Goal: Check status: Check status

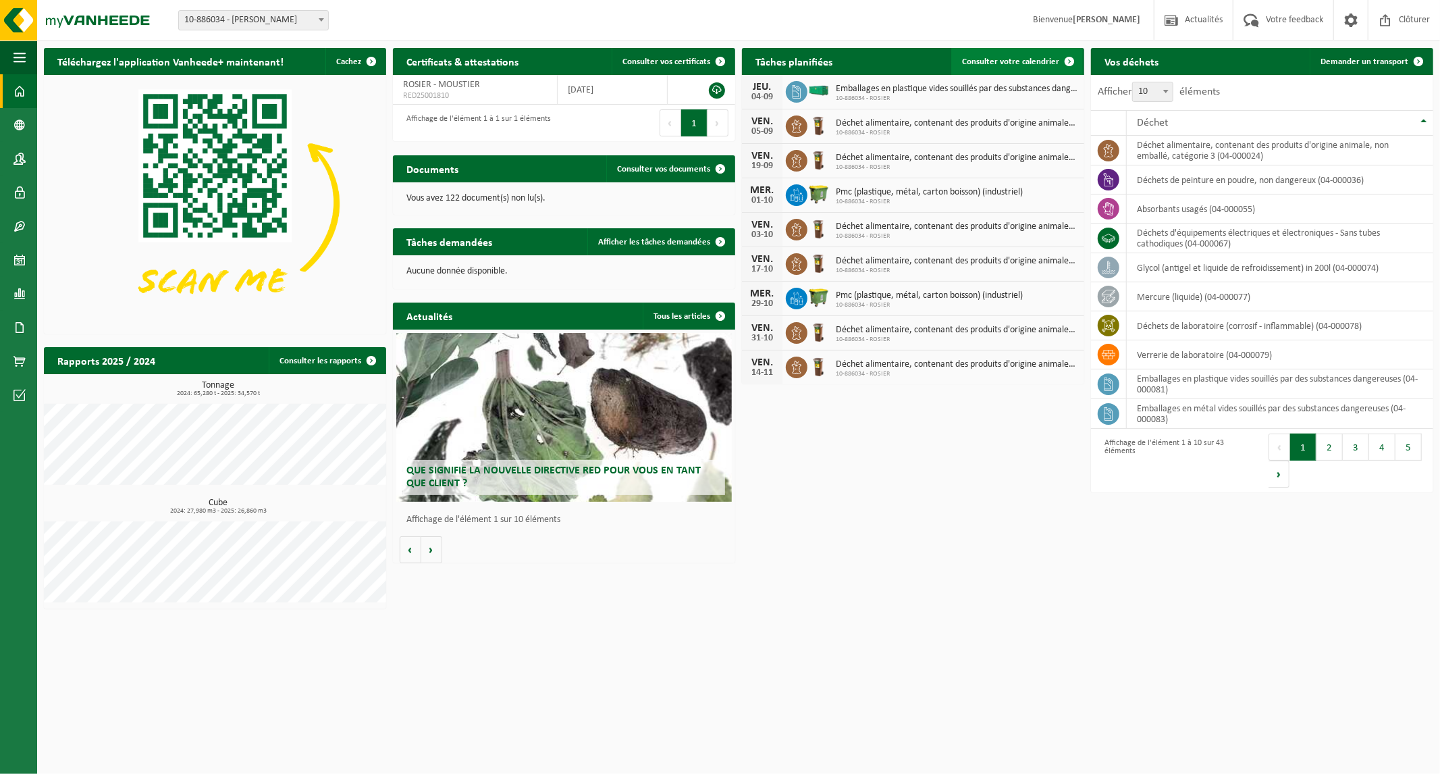
click at [633, 55] on link "Consulter votre calendrier" at bounding box center [1017, 61] width 132 height 27
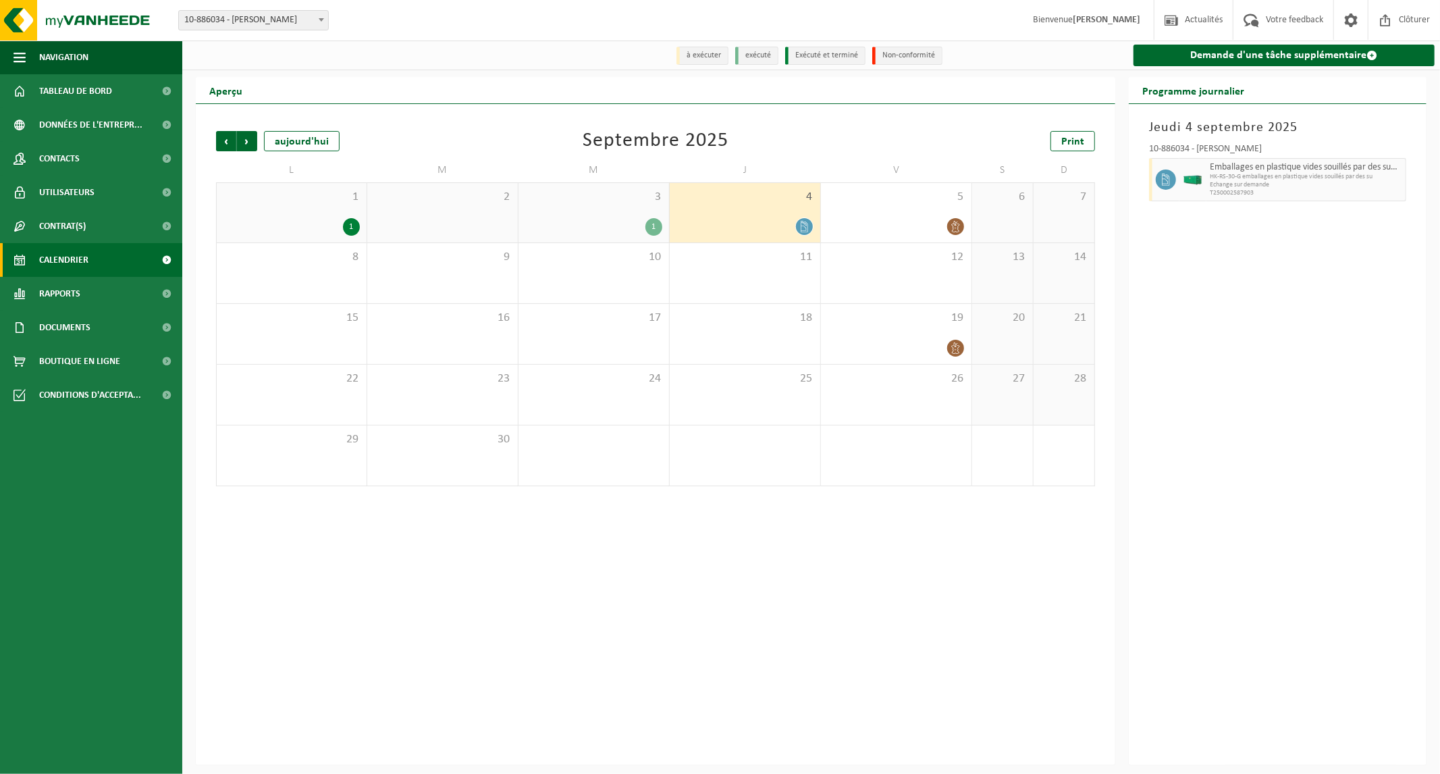
click at [354, 224] on div "1" at bounding box center [351, 227] width 17 height 18
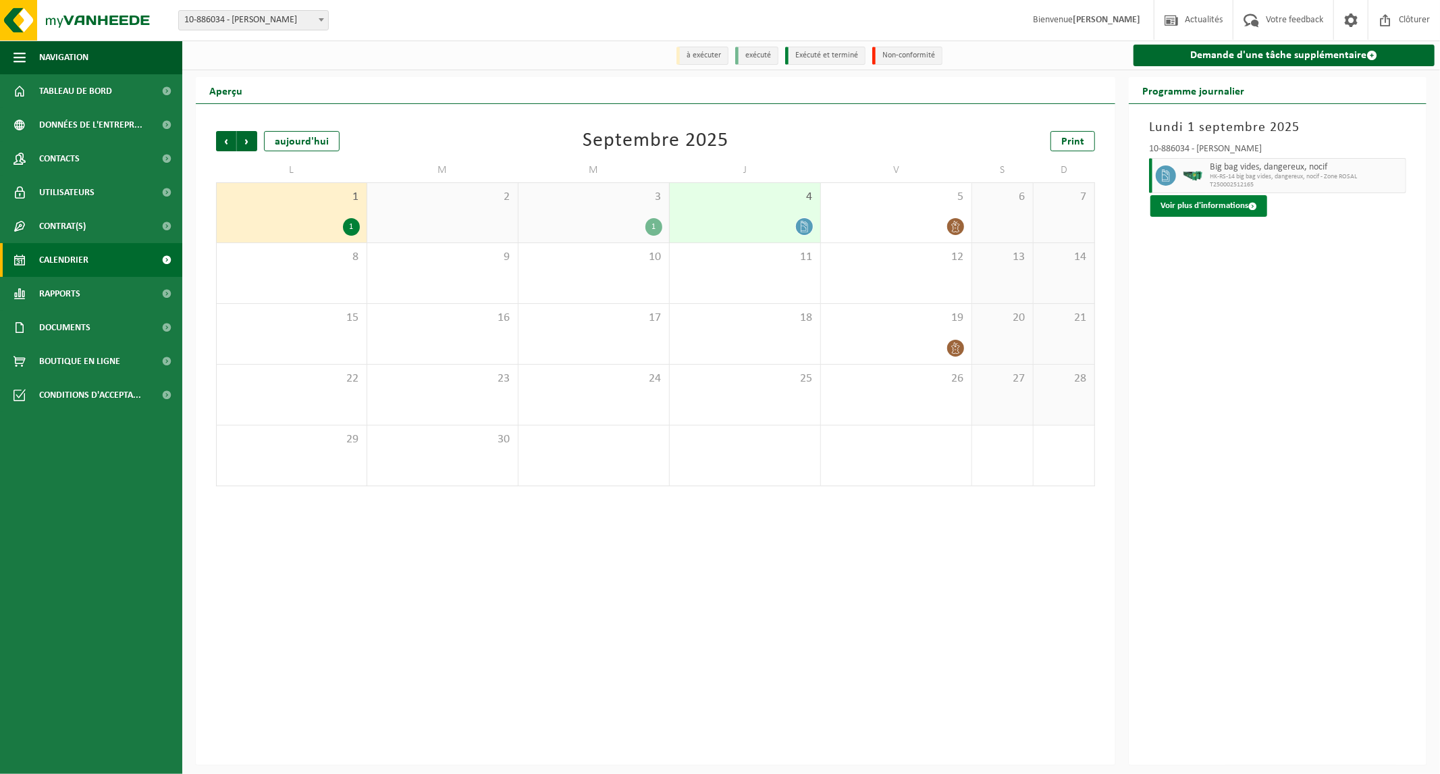
click at [1191, 211] on button "Voir plus d'informations" at bounding box center [1209, 206] width 117 height 22
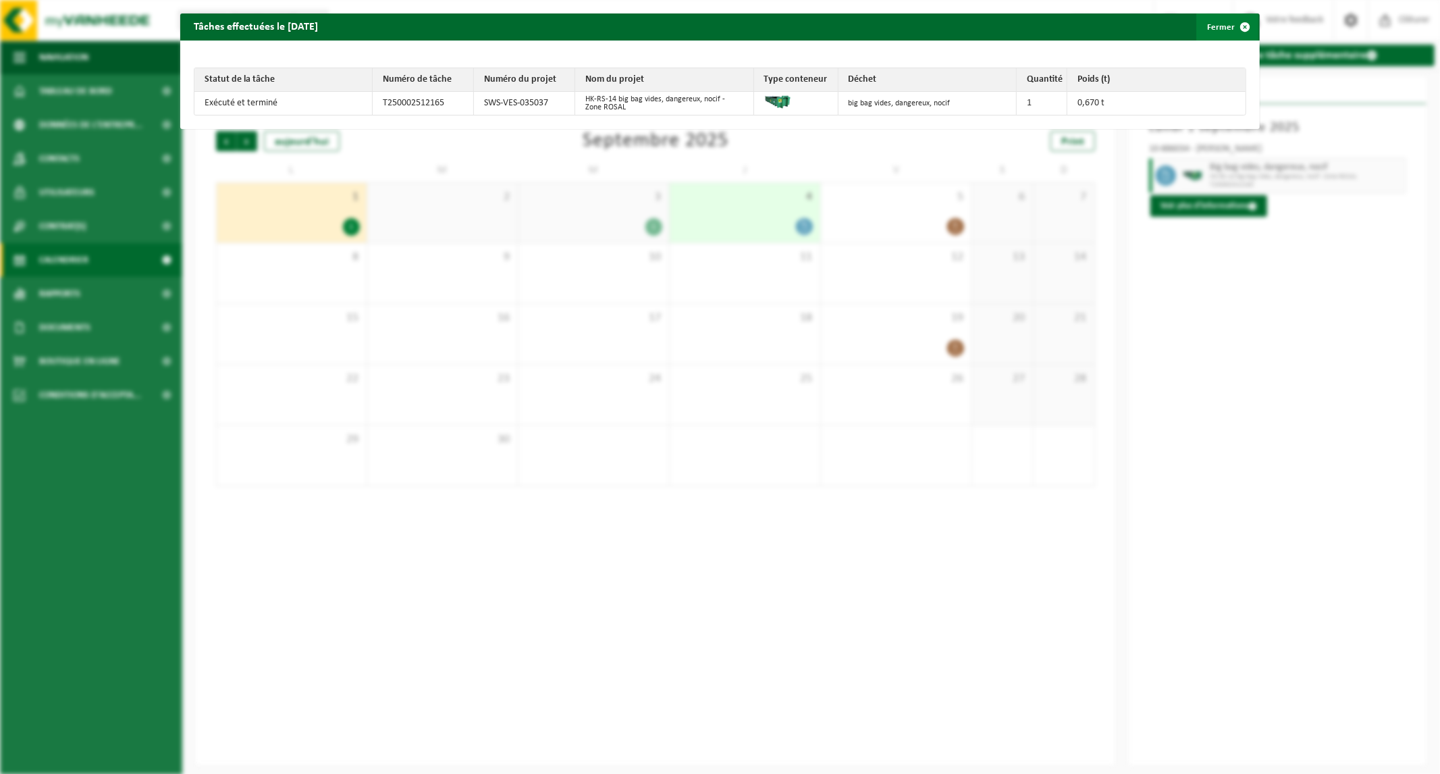
click at [1233, 26] on span "button" at bounding box center [1245, 27] width 27 height 27
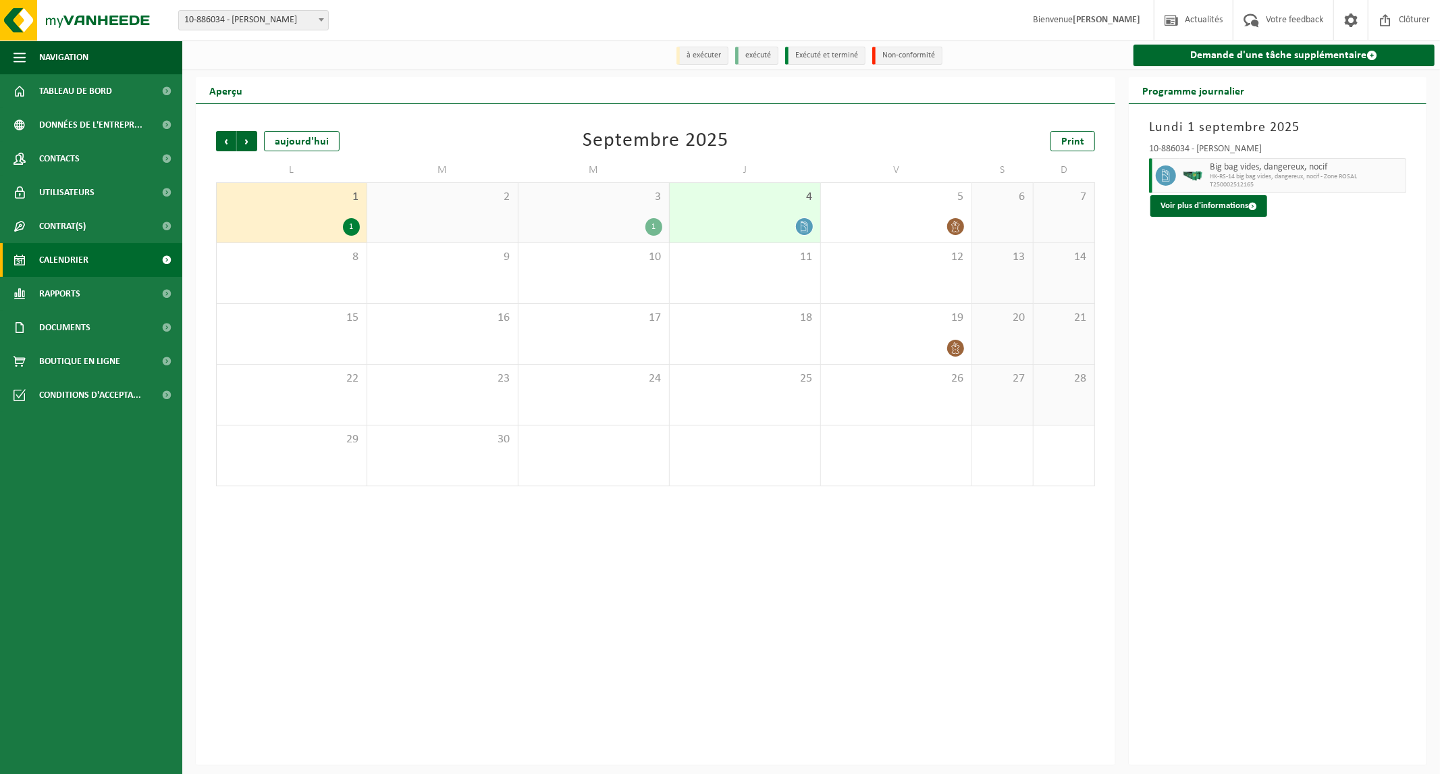
click at [654, 226] on div "1" at bounding box center [653, 227] width 17 height 18
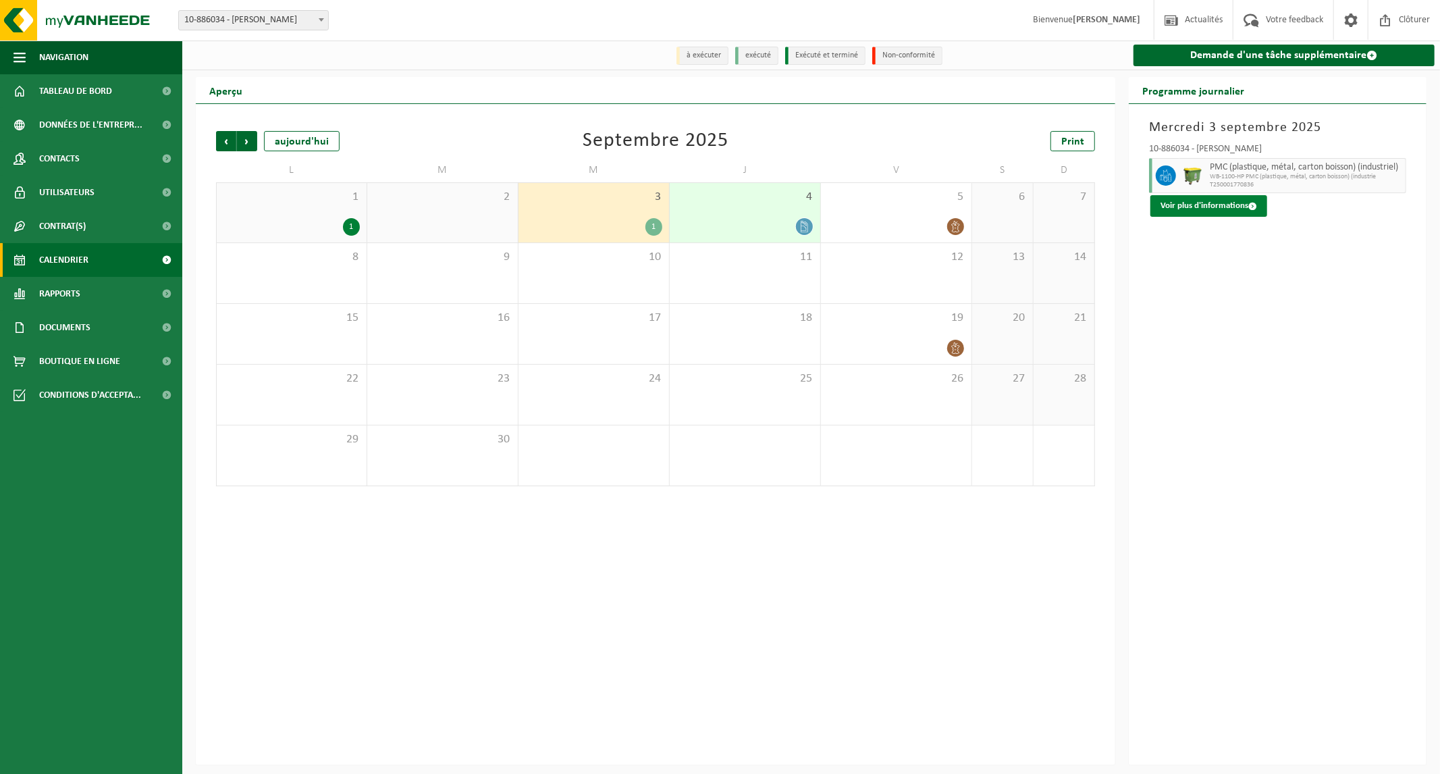
click at [1211, 203] on button "Voir plus d'informations" at bounding box center [1209, 206] width 117 height 22
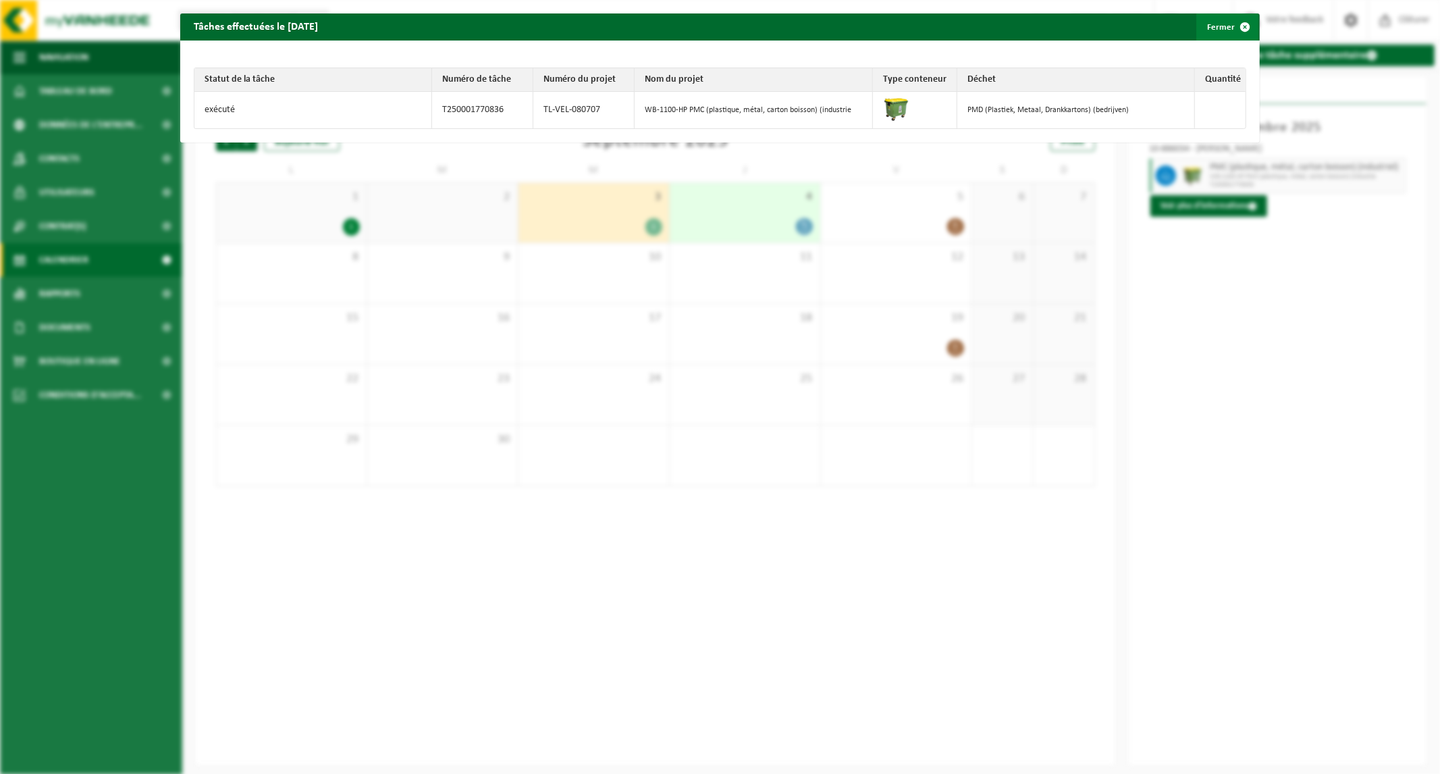
click at [1234, 28] on span "button" at bounding box center [1245, 27] width 27 height 27
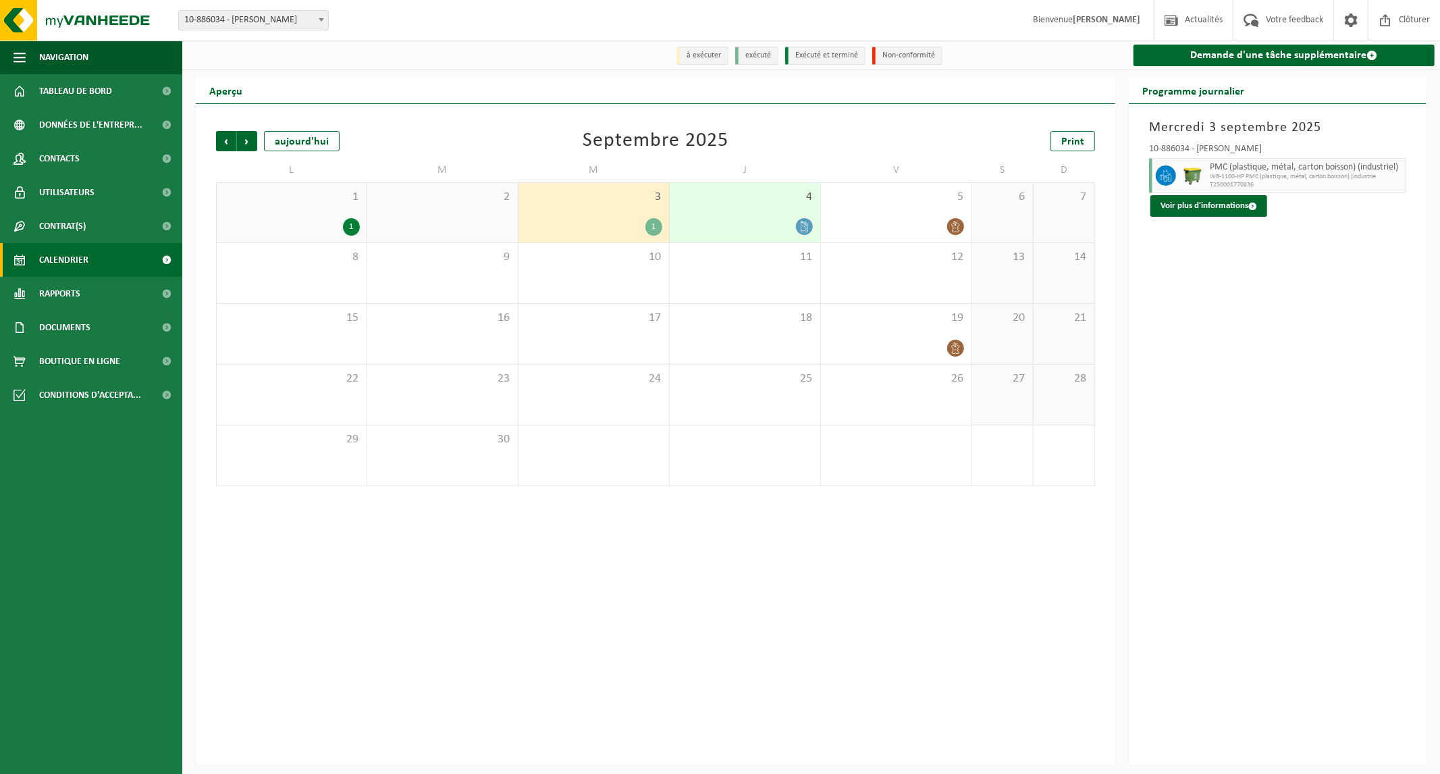
click at [803, 223] on icon at bounding box center [804, 226] width 11 height 11
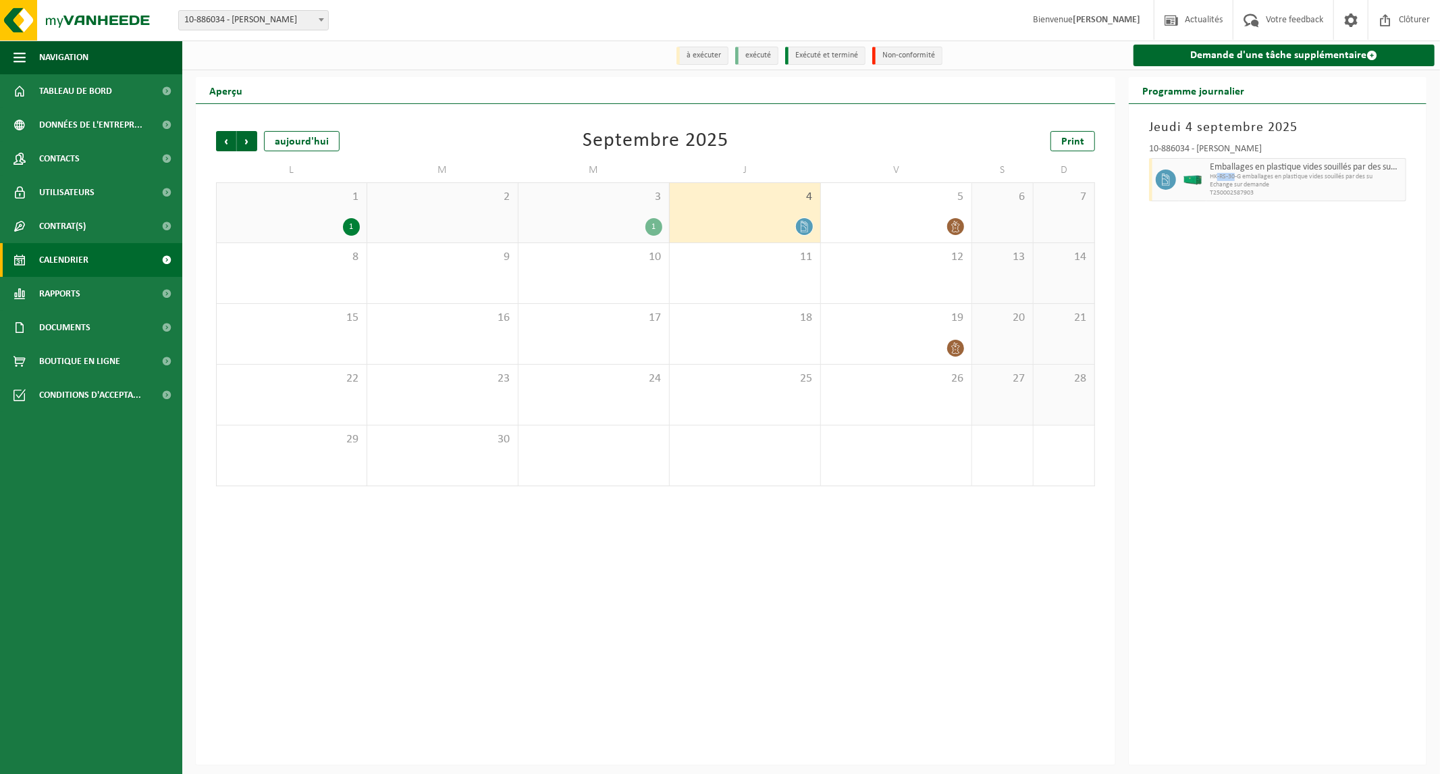
drag, startPoint x: 1216, startPoint y: 176, endPoint x: 1236, endPoint y: 178, distance: 19.7
click at [1236, 178] on span "HK-RS-30-G emballages en plastique vides souillés par des su" at bounding box center [1306, 177] width 192 height 8
click at [1161, 184] on icon at bounding box center [1166, 180] width 12 height 12
click at [1290, 186] on span "Echange sur demande" at bounding box center [1306, 185] width 192 height 8
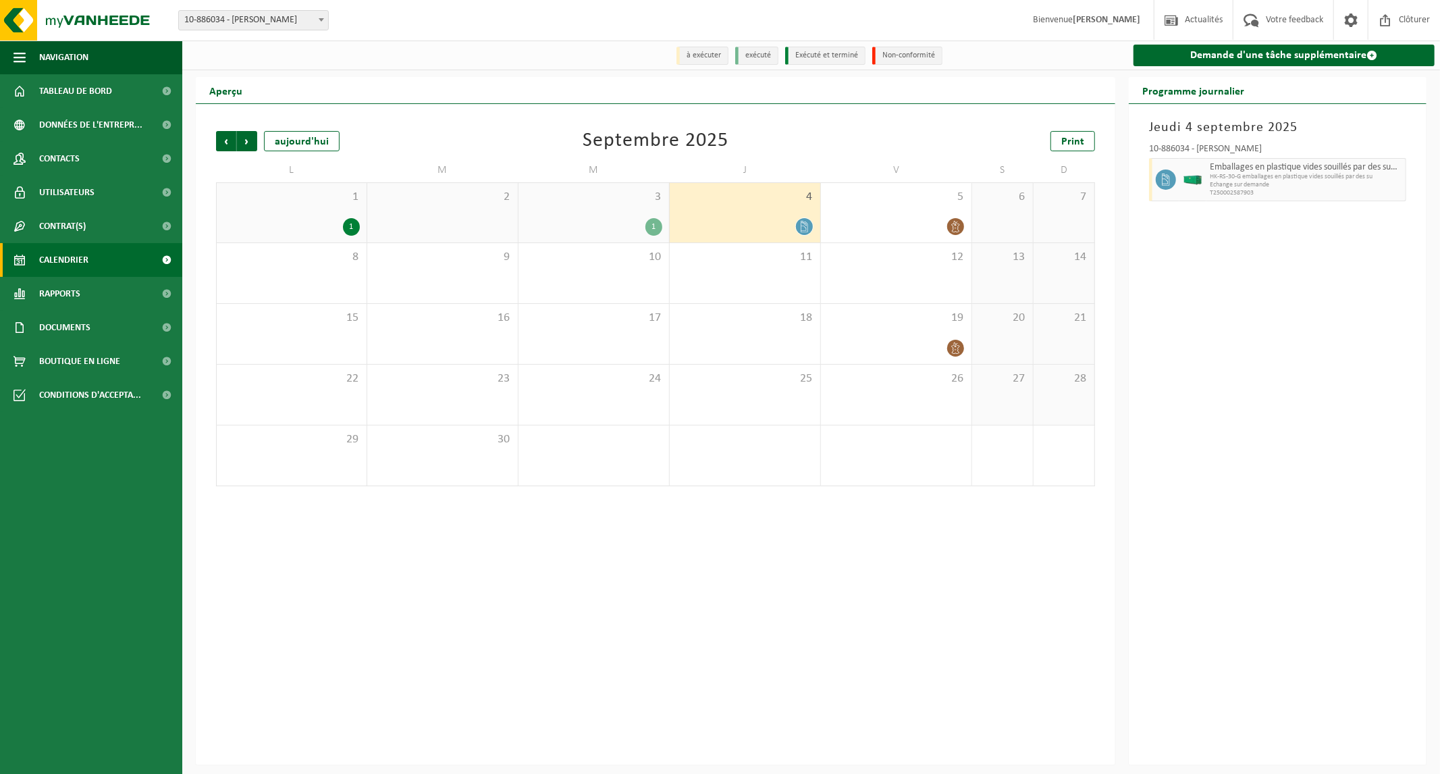
click at [1160, 187] on span at bounding box center [1166, 179] width 20 height 20
click at [802, 225] on icon at bounding box center [804, 226] width 11 height 11
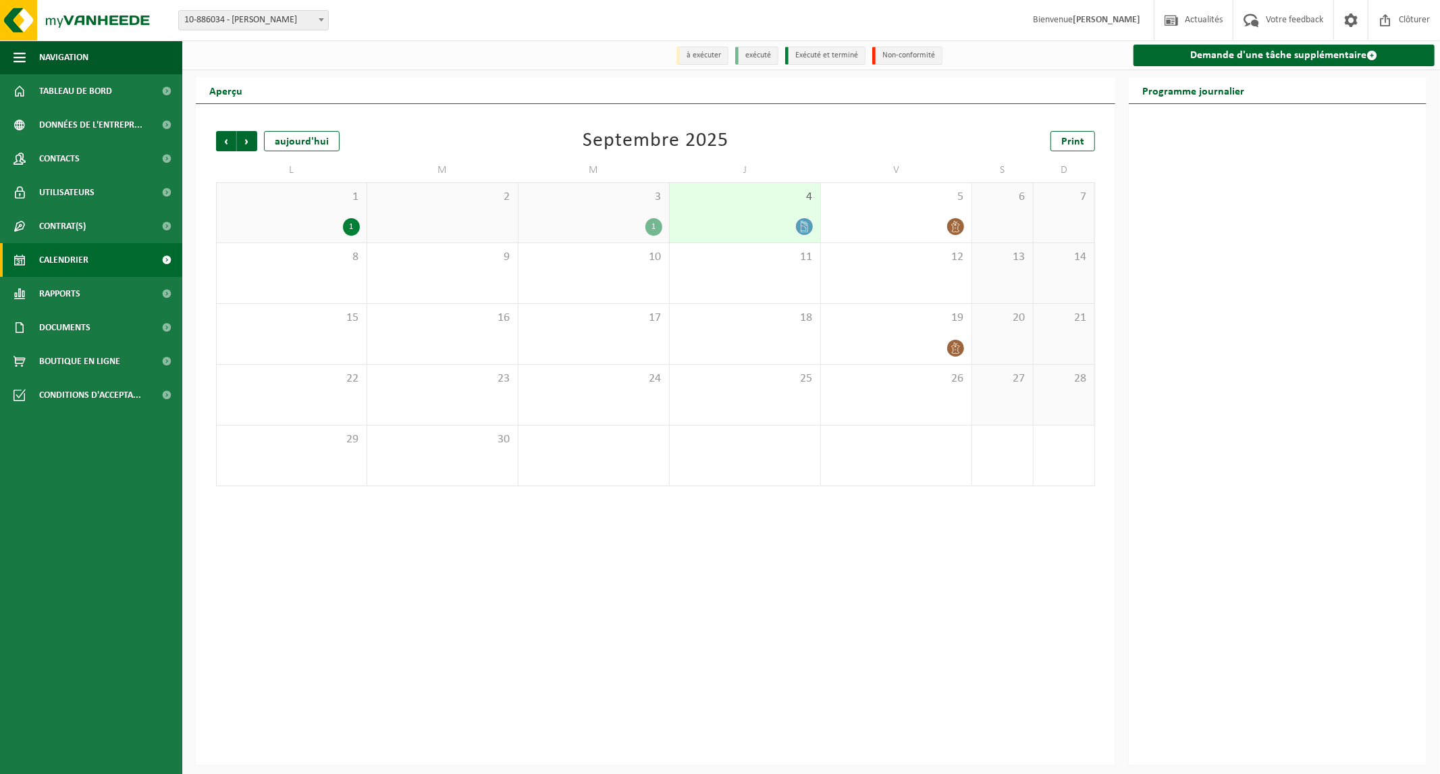
click at [802, 225] on icon at bounding box center [804, 226] width 11 height 11
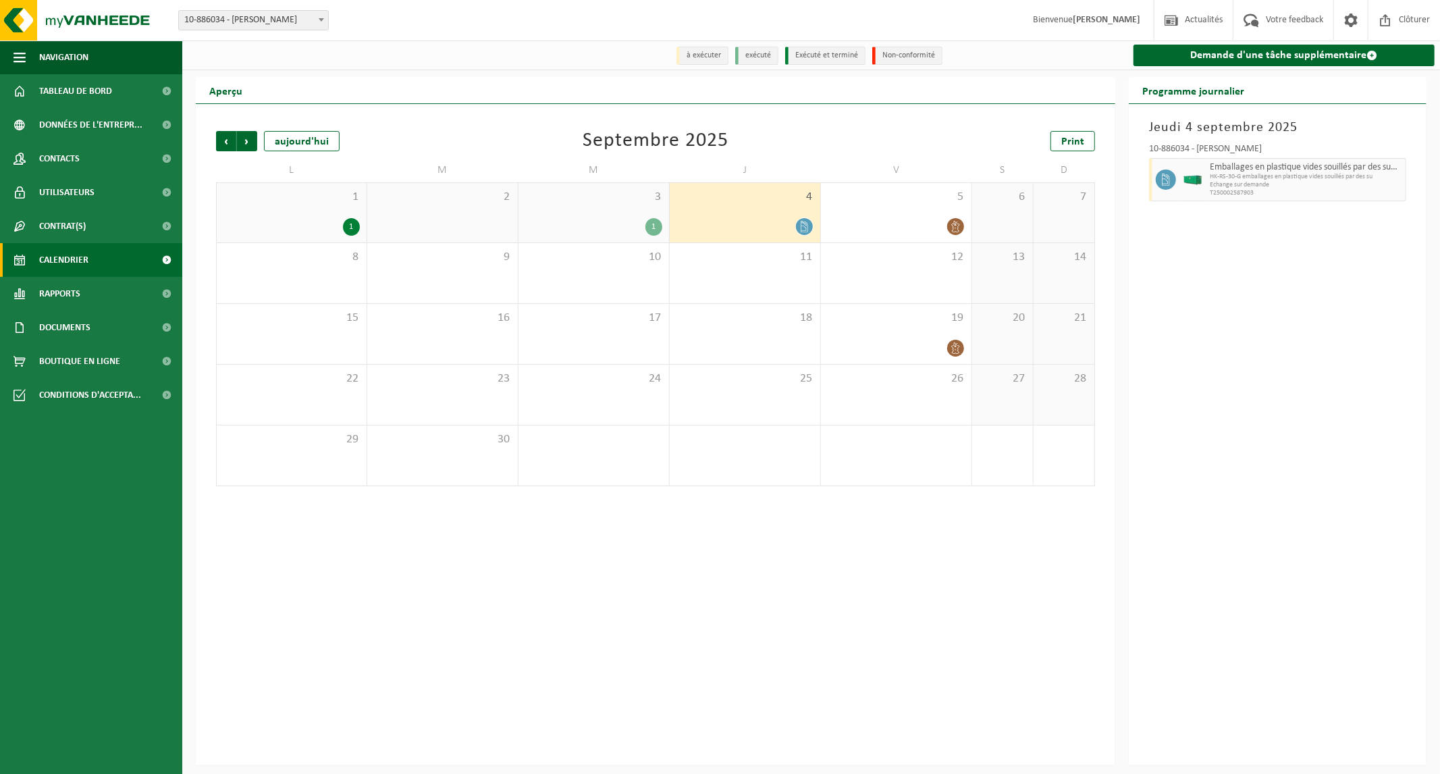
click at [1153, 182] on div at bounding box center [1164, 179] width 30 height 43
click at [1184, 184] on img at bounding box center [1193, 180] width 20 height 10
click at [1254, 178] on span "HK-RS-30-G emballages en plastique vides souillés par des su" at bounding box center [1306, 177] width 192 height 8
click at [1257, 179] on span "HK-RS-30-G emballages en plastique vides souillés par des su" at bounding box center [1306, 177] width 192 height 8
click at [649, 226] on div "1" at bounding box center [653, 227] width 17 height 18
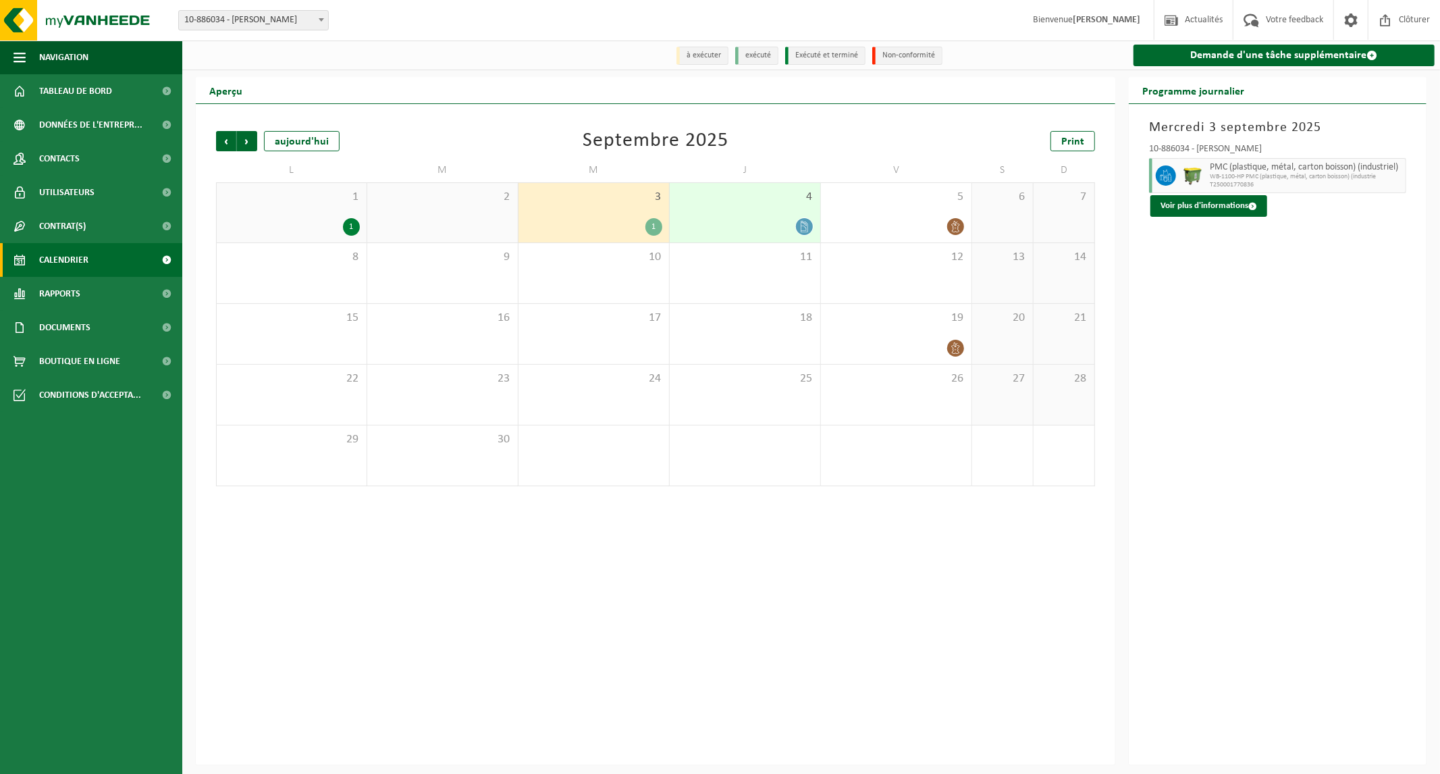
click at [808, 225] on icon at bounding box center [804, 226] width 11 height 11
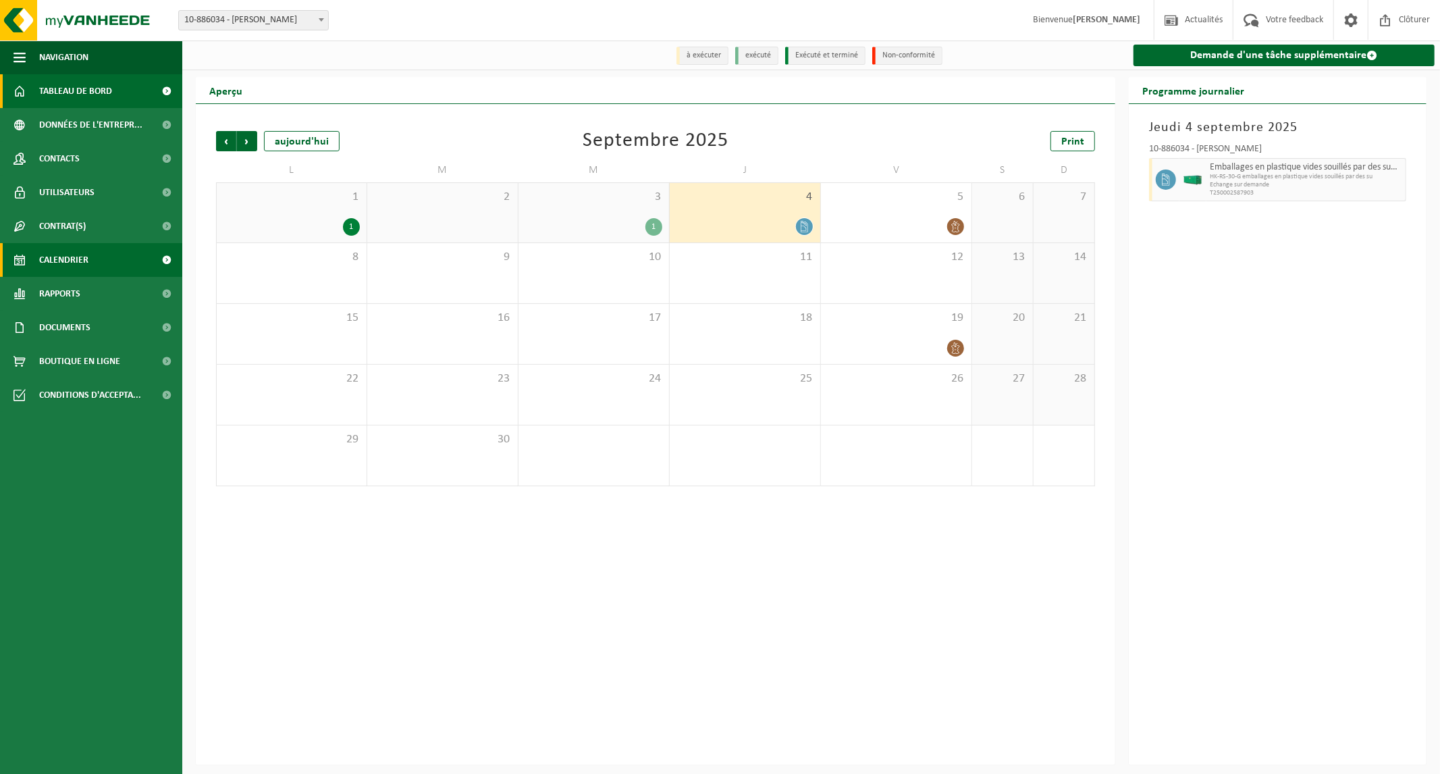
click at [68, 86] on span "Tableau de bord" at bounding box center [75, 91] width 73 height 34
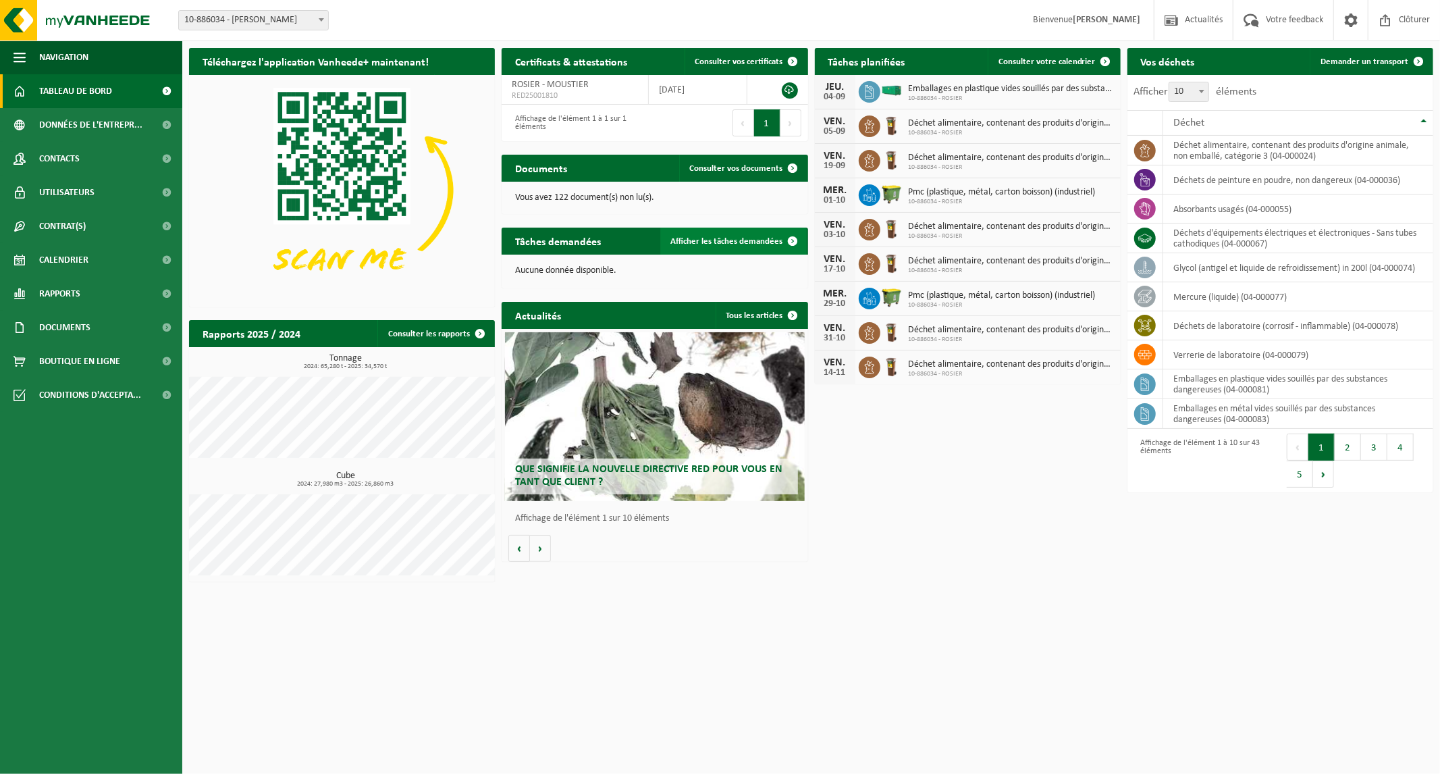
click at [720, 246] on span "Afficher les tâches demandées" at bounding box center [727, 241] width 112 height 9
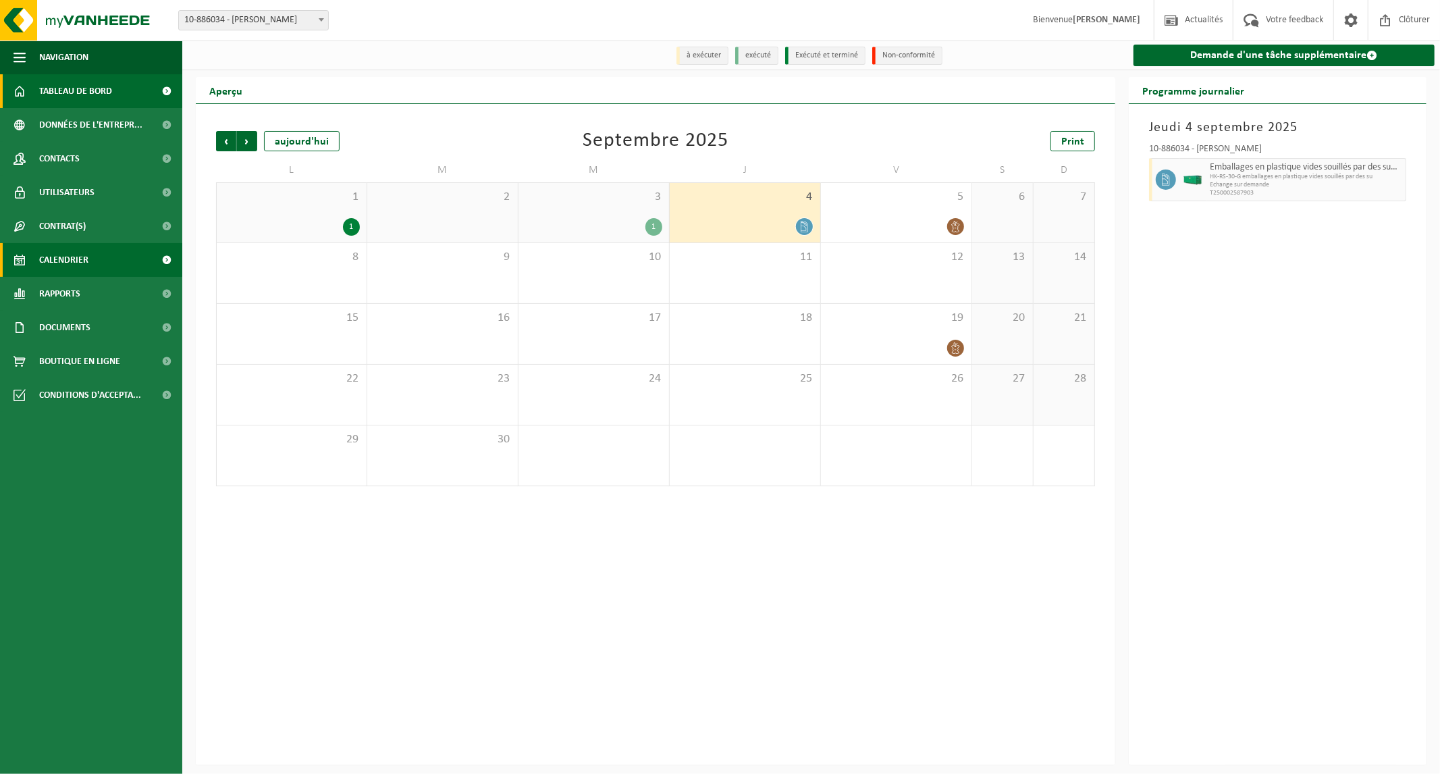
click at [105, 89] on span "Tableau de bord" at bounding box center [75, 91] width 73 height 34
